Goal: Check status: Check status

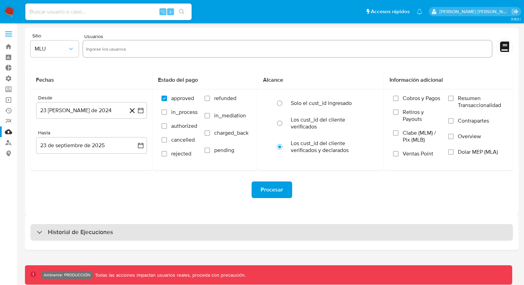
click at [232, 227] on div "Historial de Ejecuciones" at bounding box center [272, 232] width 483 height 17
select select "10"
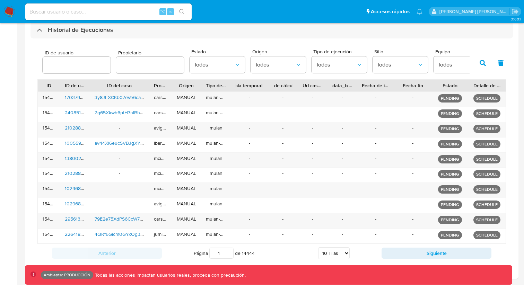
scroll to position [226, 0]
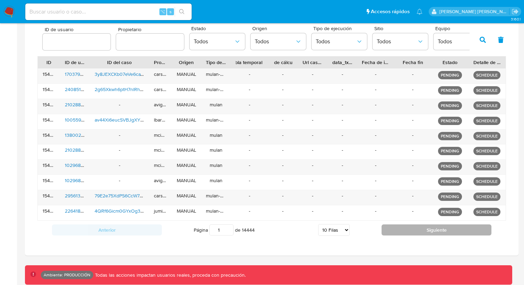
click at [412, 233] on button "Siguiente" at bounding box center [437, 230] width 110 height 11
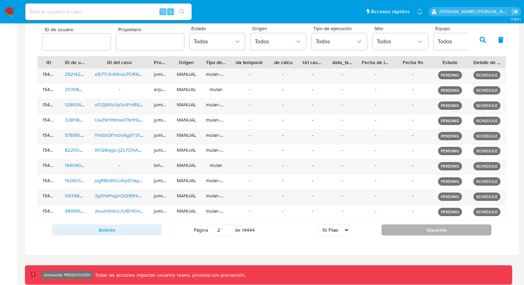
click at [412, 233] on button "Siguiente" at bounding box center [437, 230] width 110 height 11
click at [416, 234] on button "Siguiente" at bounding box center [437, 230] width 110 height 11
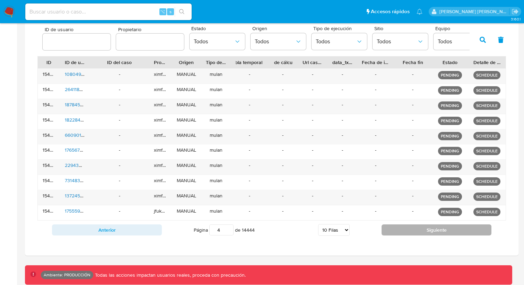
click at [416, 234] on button "Siguiente" at bounding box center [437, 230] width 110 height 11
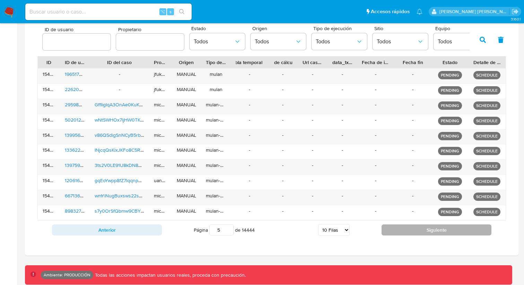
click at [416, 234] on button "Siguiente" at bounding box center [437, 230] width 110 height 11
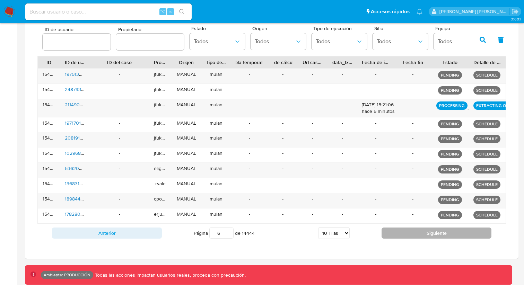
click at [416, 234] on button "Siguiente" at bounding box center [437, 233] width 110 height 11
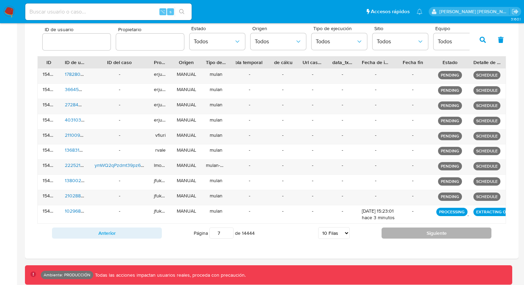
click at [416, 234] on button "Siguiente" at bounding box center [437, 233] width 110 height 11
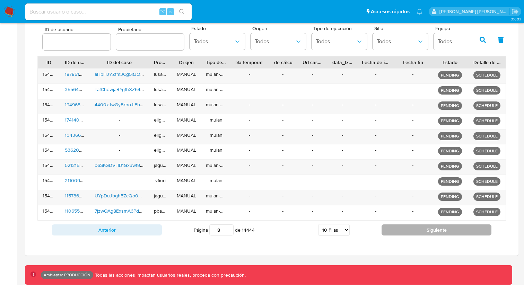
click at [416, 234] on button "Siguiente" at bounding box center [437, 230] width 110 height 11
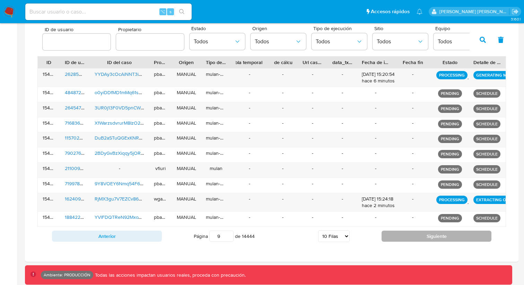
click at [416, 234] on button "Siguiente" at bounding box center [437, 236] width 110 height 11
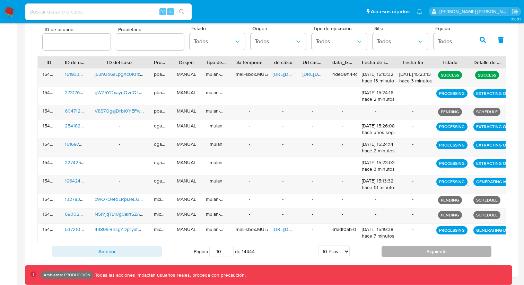
click at [416, 234] on div "-" at bounding box center [413, 233] width 37 height 18
click at [419, 246] on button "Siguiente" at bounding box center [437, 251] width 110 height 11
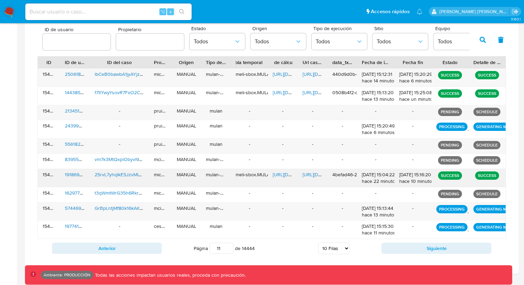
scroll to position [245, 0]
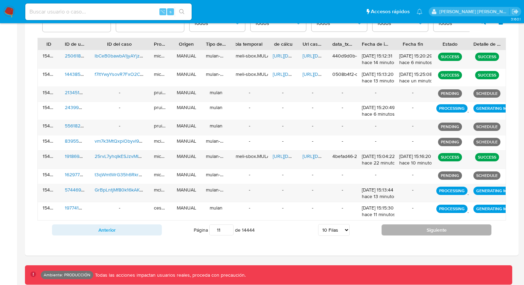
click at [420, 232] on button "Siguiente" at bounding box center [437, 230] width 110 height 11
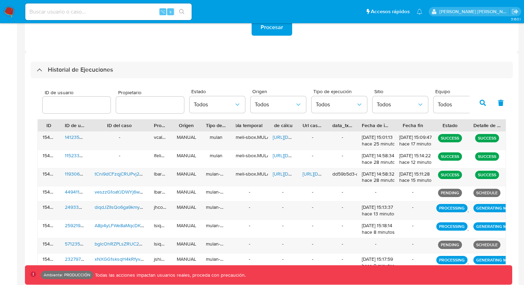
scroll to position [145, 0]
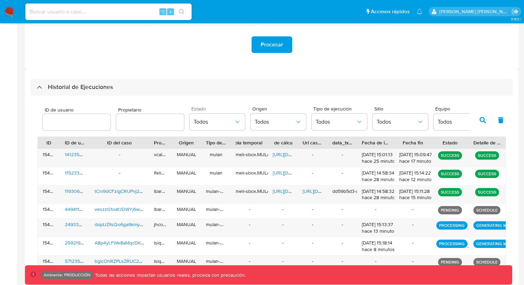
click at [241, 111] on div "Estado Todos" at bounding box center [218, 118] width 56 height 24
click at [225, 123] on span "Todos" at bounding box center [214, 122] width 40 height 7
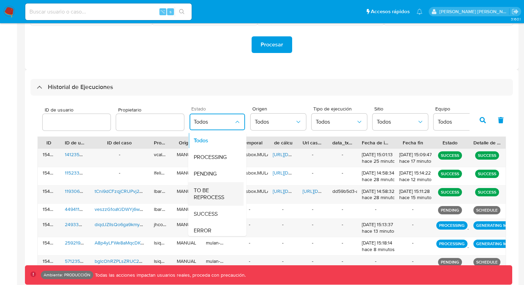
scroll to position [3, 0]
click at [211, 223] on div "ERROR" at bounding box center [214, 228] width 40 height 17
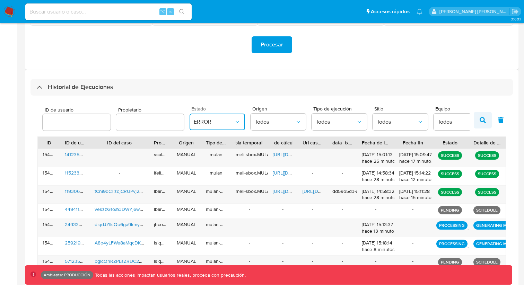
click at [482, 123] on icon "button" at bounding box center [483, 120] width 6 height 6
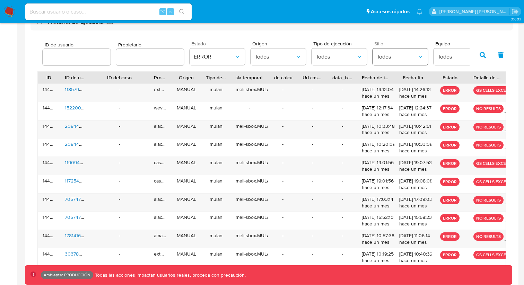
scroll to position [257, 0]
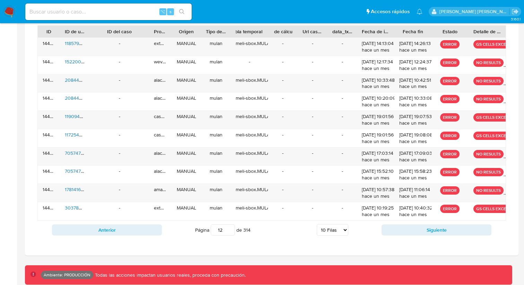
click at [222, 228] on input "12" at bounding box center [223, 230] width 24 height 11
type input "1"
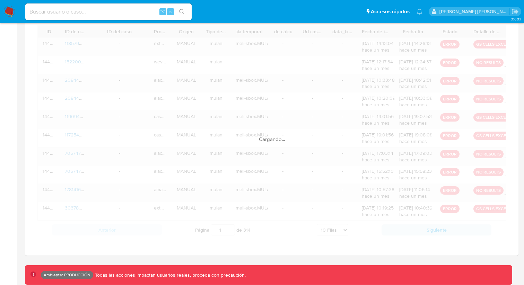
click at [279, 259] on div "3.160.1 Ambiente: PRODUCCIÓN Todas las acciones impactan usuarios reales, proce…" at bounding box center [272, 26] width 494 height 510
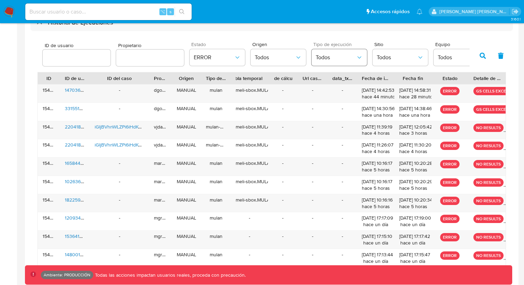
scroll to position [208, 0]
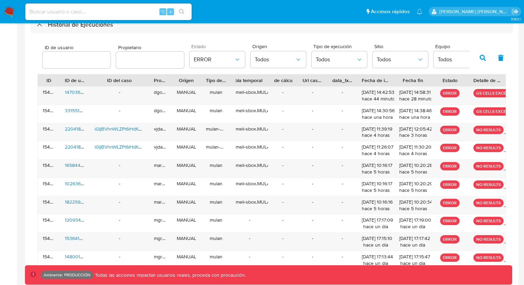
click at [483, 62] on button "button" at bounding box center [483, 58] width 18 height 17
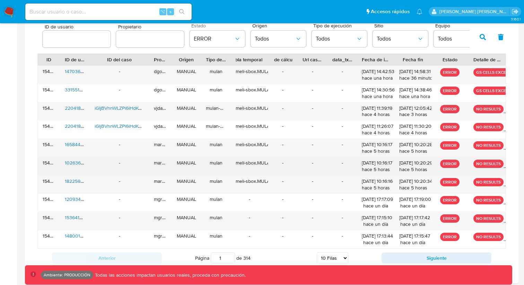
scroll to position [228, 0]
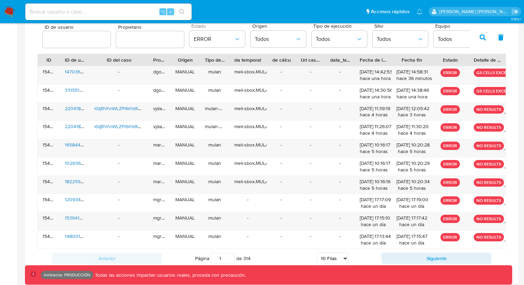
drag, startPoint x: 430, startPoint y: 58, endPoint x: 434, endPoint y: 61, distance: 4.2
click at [434, 61] on div at bounding box center [432, 60] width 12 height 12
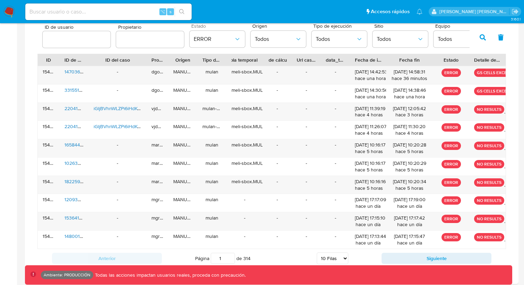
drag, startPoint x: 434, startPoint y: 61, endPoint x: 442, endPoint y: 60, distance: 8.0
click at [441, 60] on div "ID ID de usuario ID del caso Propietario Origen Tipo de ejecución Tabla tempora…" at bounding box center [272, 60] width 468 height 12
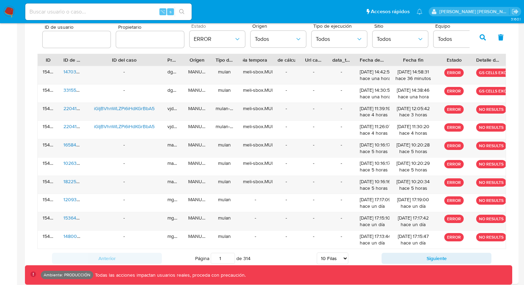
drag, startPoint x: 145, startPoint y: 59, endPoint x: 163, endPoint y: 60, distance: 18.7
click at [163, 60] on div at bounding box center [162, 60] width 12 height 12
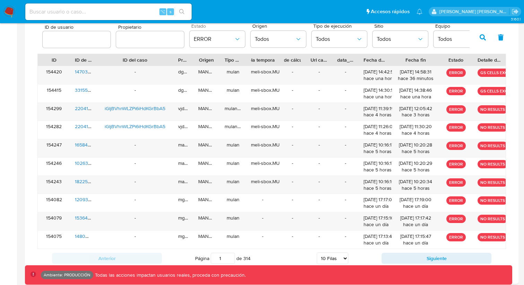
drag, startPoint x: 56, startPoint y: 56, endPoint x: 68, endPoint y: 56, distance: 11.4
click at [68, 56] on div at bounding box center [70, 60] width 12 height 12
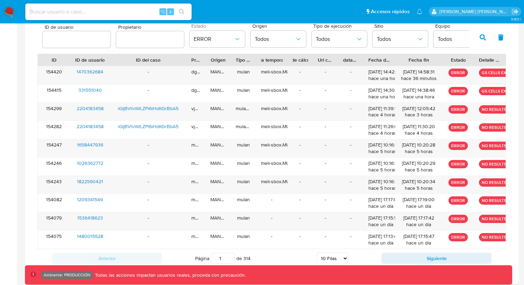
drag, startPoint x: 91, startPoint y: 56, endPoint x: 104, endPoint y: 58, distance: 13.0
click at [104, 58] on div at bounding box center [110, 60] width 12 height 12
click at [185, 57] on div at bounding box center [187, 60] width 12 height 12
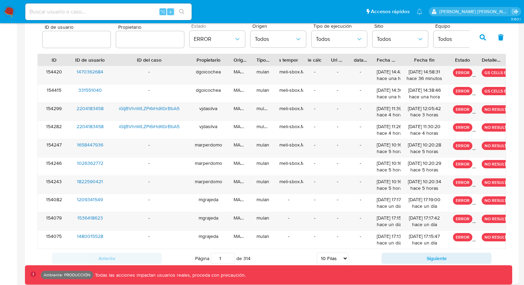
drag, startPoint x: 208, startPoint y: 57, endPoint x: 230, endPoint y: 59, distance: 22.0
click at [230, 59] on div at bounding box center [229, 60] width 12 height 12
click at [245, 58] on div "Origen" at bounding box center [240, 60] width 13 height 7
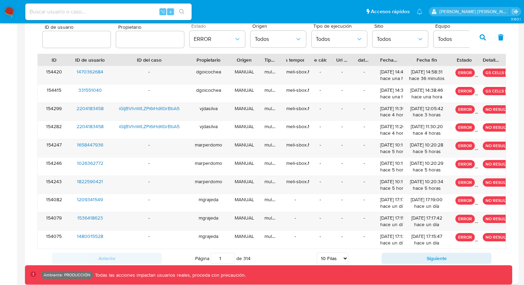
drag, startPoint x: 251, startPoint y: 58, endPoint x: 259, endPoint y: 59, distance: 8.4
click at [259, 59] on div at bounding box center [260, 60] width 12 height 12
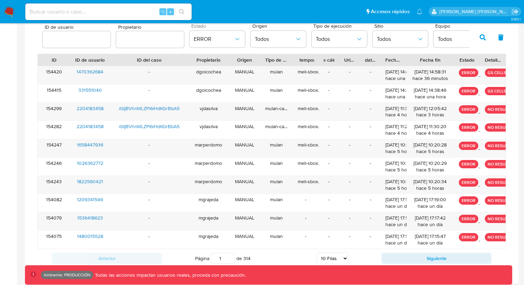
drag, startPoint x: 280, startPoint y: 58, endPoint x: 293, endPoint y: 58, distance: 12.8
click at [293, 58] on div at bounding box center [293, 60] width 12 height 12
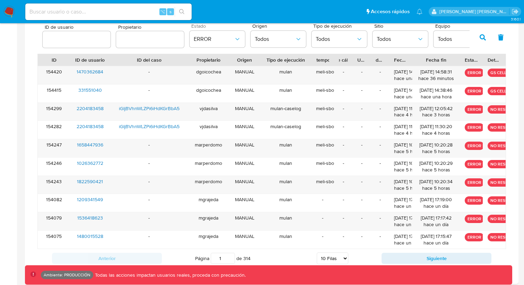
drag, startPoint x: 292, startPoint y: 57, endPoint x: 309, endPoint y: 58, distance: 16.4
click at [309, 58] on div at bounding box center [311, 60] width 12 height 12
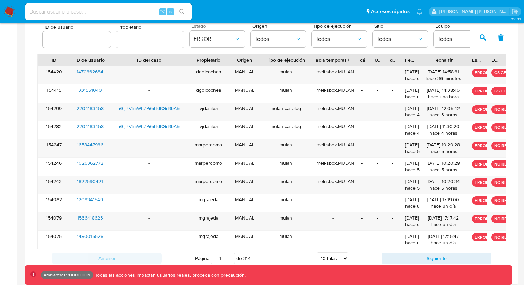
drag, startPoint x: 336, startPoint y: 57, endPoint x: 356, endPoint y: 60, distance: 20.1
click at [356, 60] on div at bounding box center [354, 60] width 12 height 12
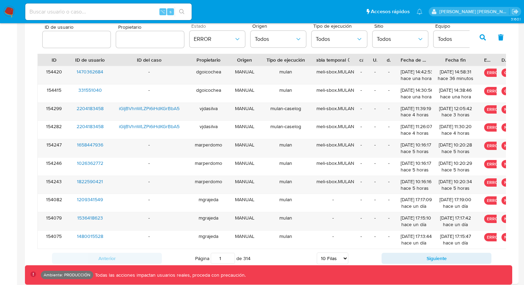
drag, startPoint x: 418, startPoint y: 64, endPoint x: 435, endPoint y: 64, distance: 16.7
click at [435, 64] on div at bounding box center [432, 60] width 12 height 12
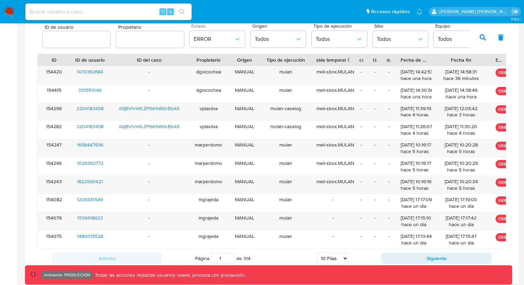
drag, startPoint x: 479, startPoint y: 60, endPoint x: 492, endPoint y: 60, distance: 12.8
click at [492, 60] on div at bounding box center [491, 60] width 12 height 12
drag, startPoint x: 506, startPoint y: 61, endPoint x: 511, endPoint y: 61, distance: 4.9
click at [511, 61] on div "ID de usuario Propietario Estado ERROR Origen Todos Tipo de ejecución Todos Sit…" at bounding box center [272, 144] width 483 height 262
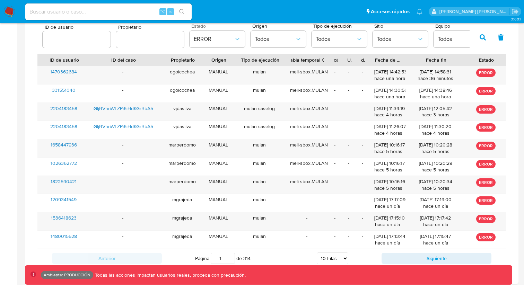
drag, startPoint x: 487, startPoint y: 57, endPoint x: 504, endPoint y: 57, distance: 16.7
click at [504, 57] on div at bounding box center [507, 60] width 12 height 12
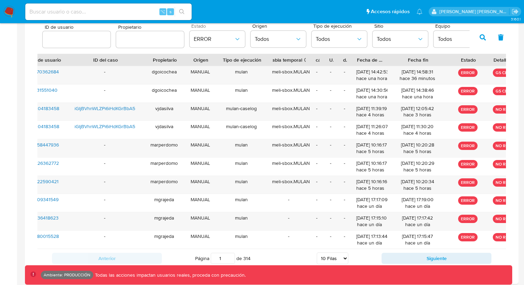
drag, startPoint x: 504, startPoint y: 57, endPoint x: 524, endPoint y: 57, distance: 20.1
click at [524, 57] on main "3.160.1 Ambiente: PRODUCCIÓN Todas las acciones impactan usuarios reales, proce…" at bounding box center [262, 43] width 524 height 542
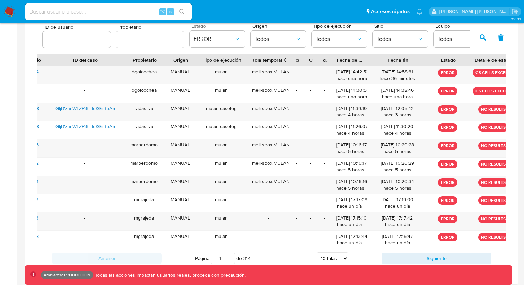
drag, startPoint x: 502, startPoint y: 61, endPoint x: 516, endPoint y: 61, distance: 13.5
click at [516, 61] on div "Historial de Ejecuciones ID de usuario Propietario Estado ERROR Origen Todos Ti…" at bounding box center [272, 136] width 494 height 298
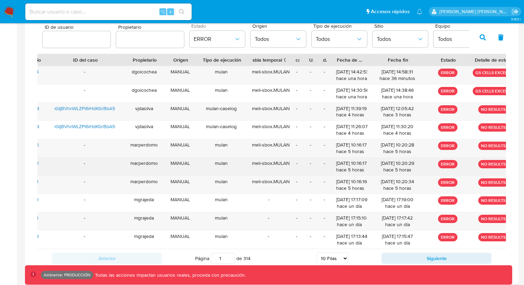
scroll to position [0, 77]
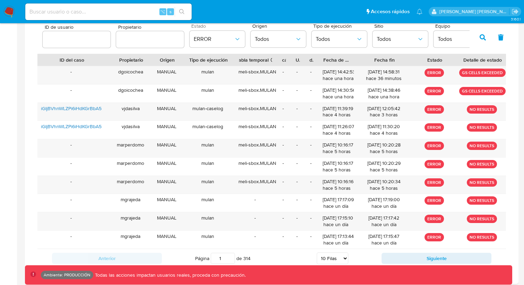
drag, startPoint x: 504, startPoint y: 61, endPoint x: 509, endPoint y: 63, distance: 5.4
click at [509, 63] on div "ID de usuario Propietario Estado ERROR Origen Todos Tipo de ejecución Todos Sit…" at bounding box center [272, 144] width 483 height 262
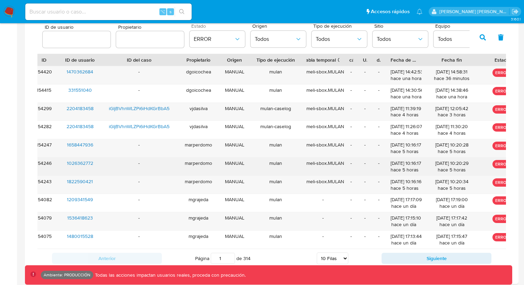
scroll to position [0, 0]
